Goal: Task Accomplishment & Management: Use online tool/utility

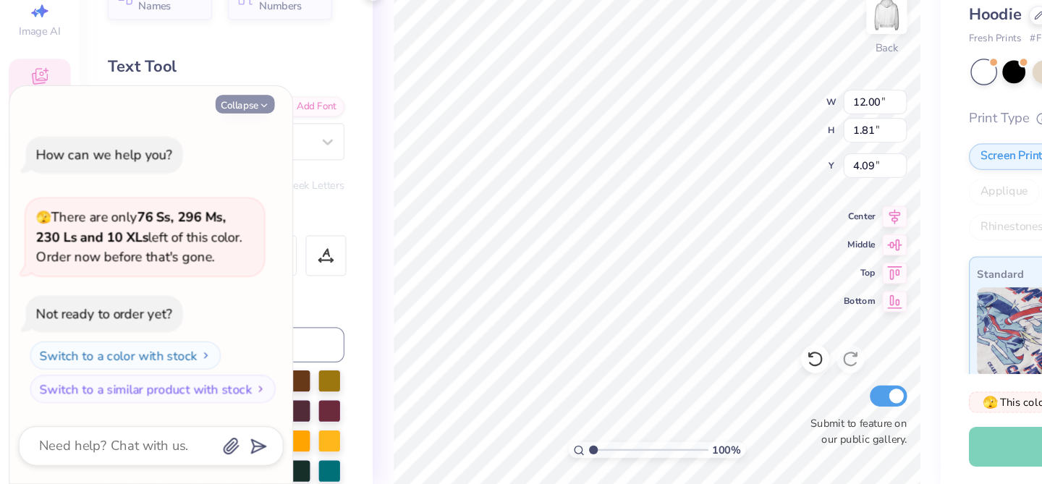
click at [207, 174] on button "Collapse" at bounding box center [201, 172] width 48 height 15
type textarea "x"
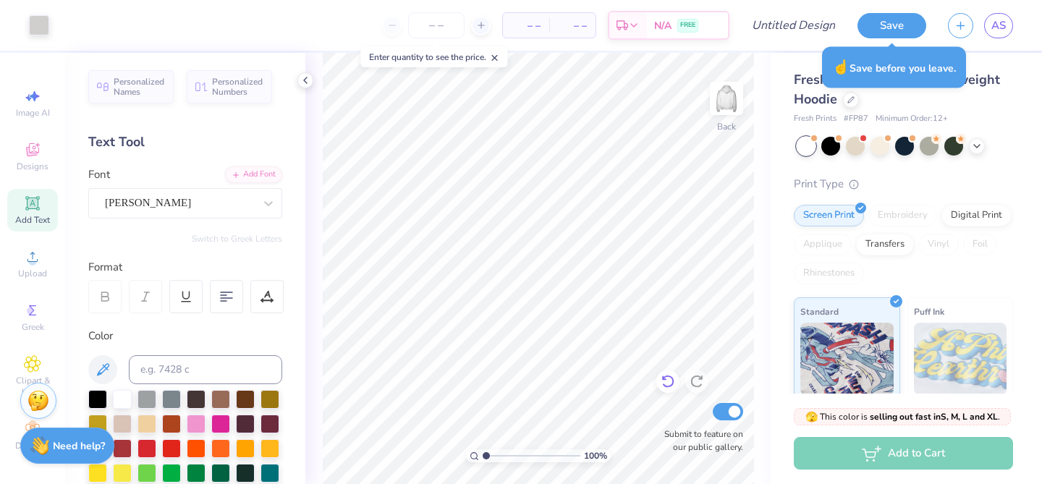
click at [668, 381] on icon at bounding box center [668, 381] width 14 height 14
click at [166, 202] on div "Ambroise Francois" at bounding box center [179, 203] width 152 height 22
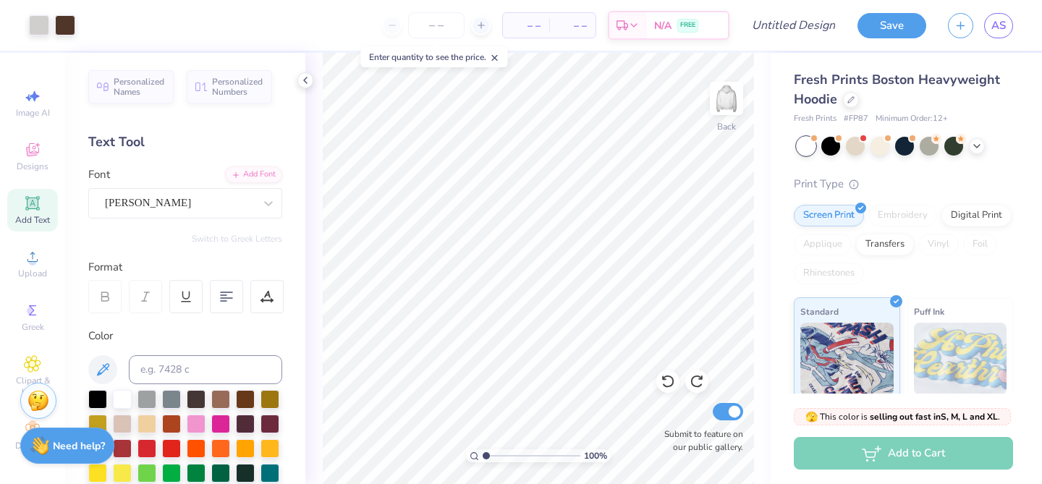
click at [203, 130] on div "Personalized Names Personalized Numbers Text Tool Add Font Font Ambroise Franco…" at bounding box center [185, 268] width 240 height 431
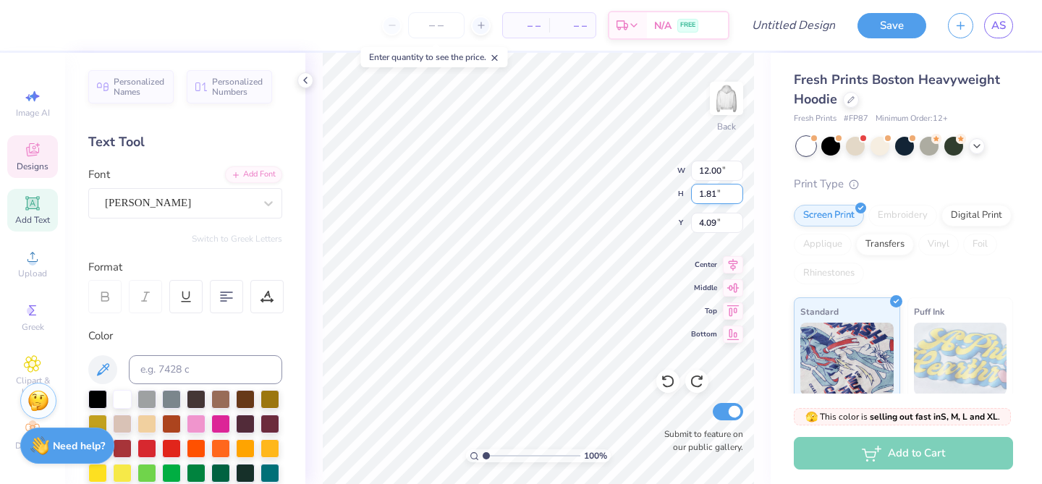
scroll to position [0, 6]
type textarea "PHI ALPHA DELTA"
click at [357, 30] on div "– – Per Item – – Total Est. Delivery N/A FREE" at bounding box center [385, 25] width 690 height 51
type input "11.80"
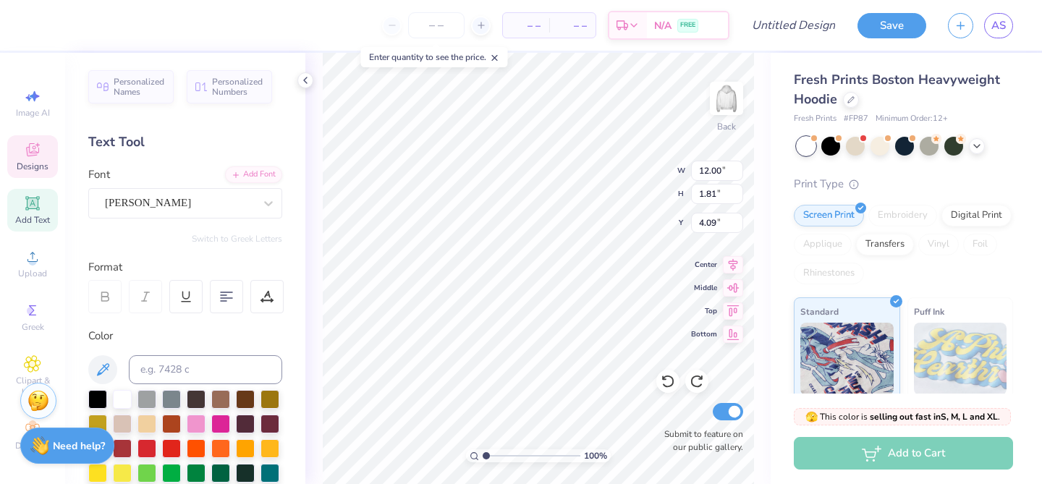
type input "1.75"
type input "4.12"
type input "7.47"
type input "3.25"
type input "2.29"
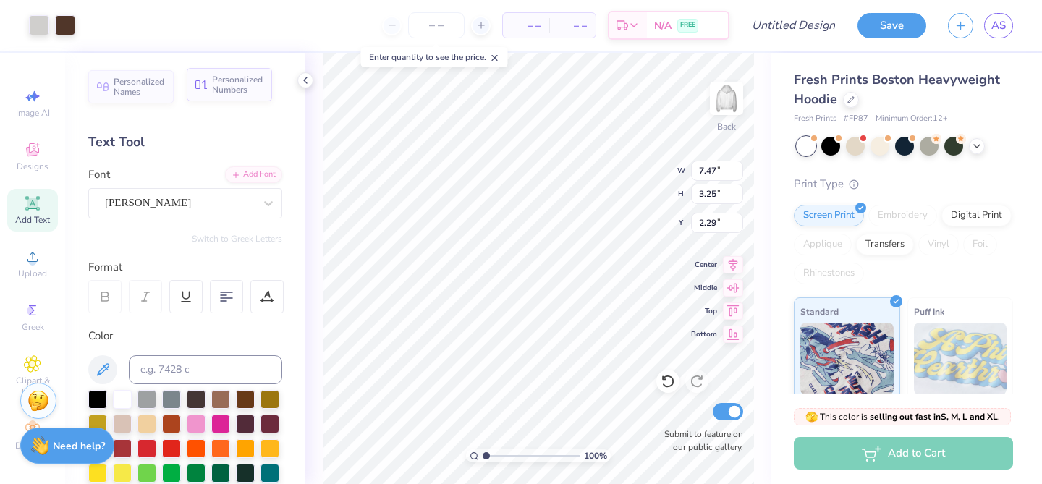
click at [212, 93] on span "Personalized Numbers" at bounding box center [237, 85] width 51 height 20
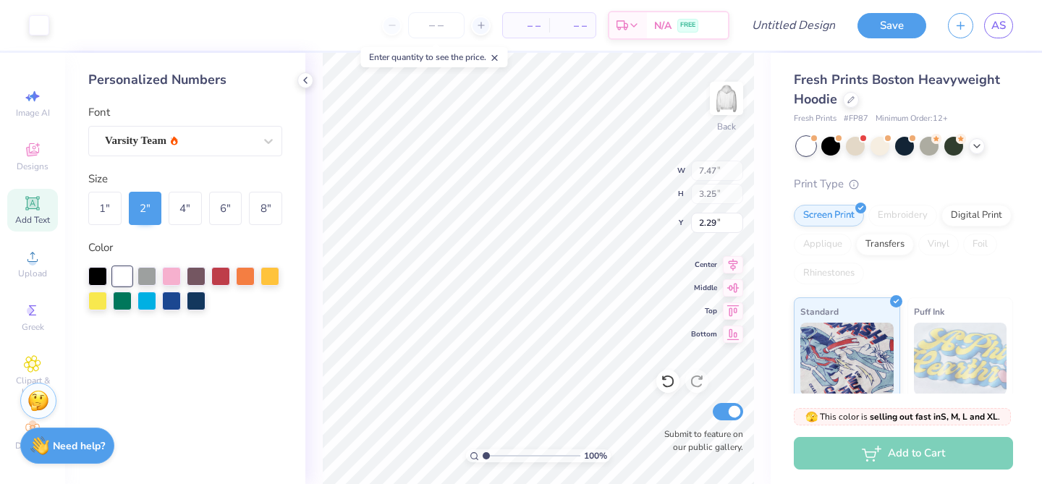
type input "2.78"
type input "2.00"
type input "5.75"
click at [720, 107] on img at bounding box center [727, 98] width 58 height 58
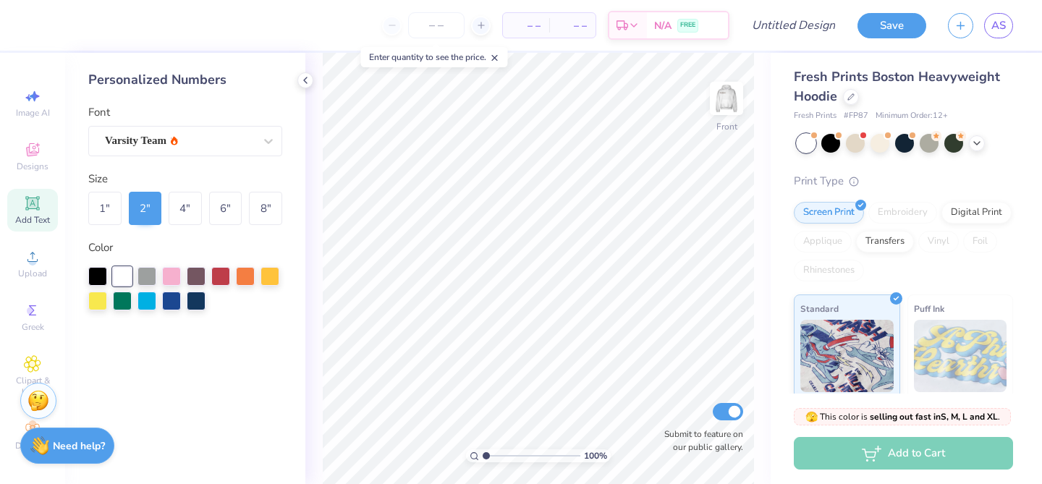
scroll to position [0, 0]
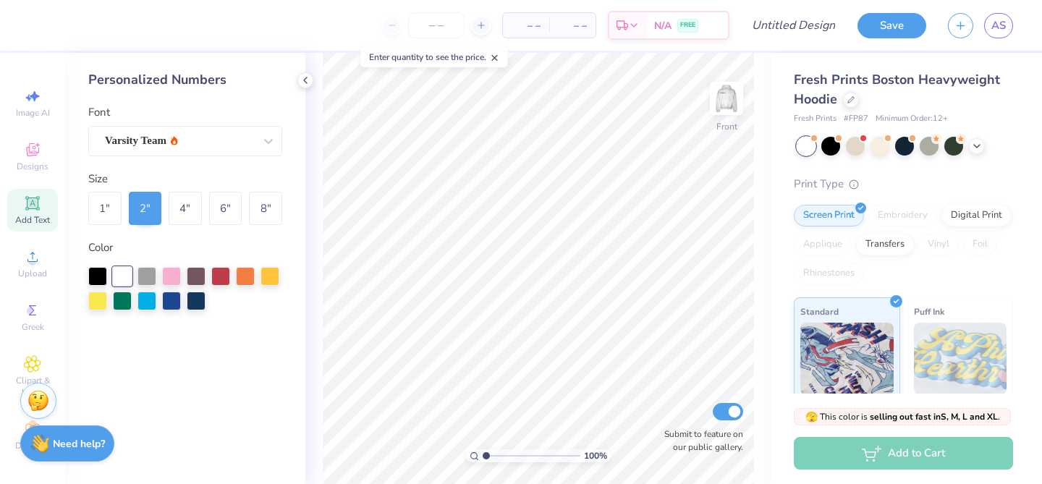
click at [67, 440] on strong "Need help?" at bounding box center [79, 444] width 52 height 14
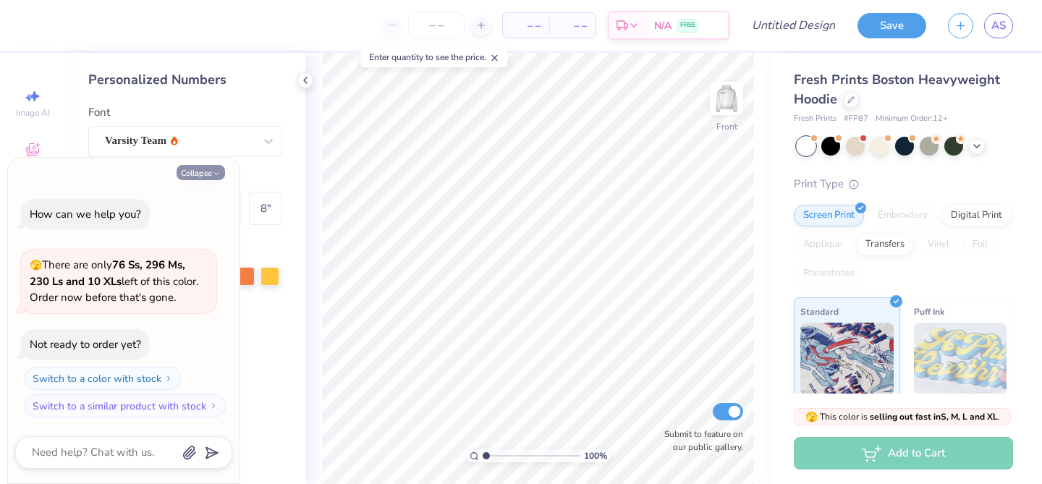
click at [188, 172] on button "Collapse" at bounding box center [201, 172] width 48 height 15
type textarea "x"
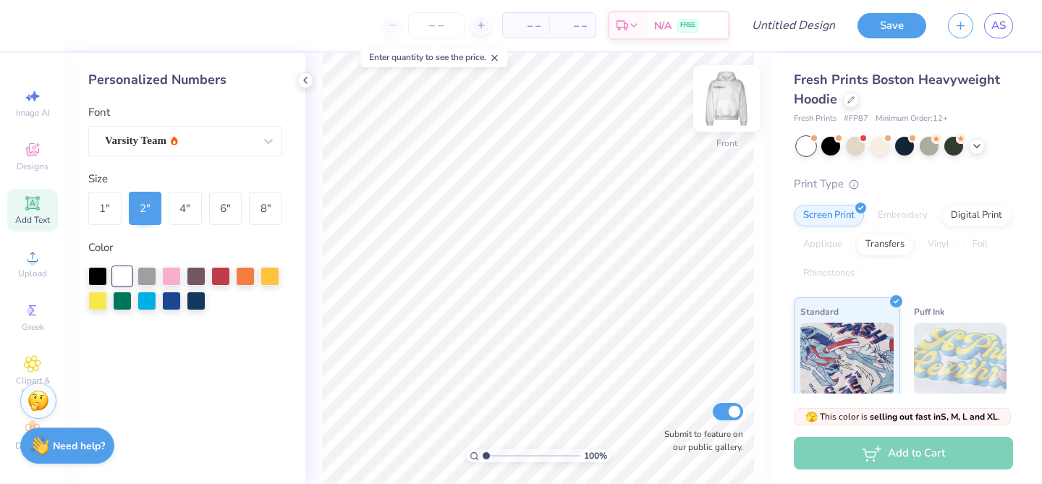
click at [730, 100] on img at bounding box center [727, 98] width 58 height 58
